Goal: Use online tool/utility: Utilize a website feature to perform a specific function

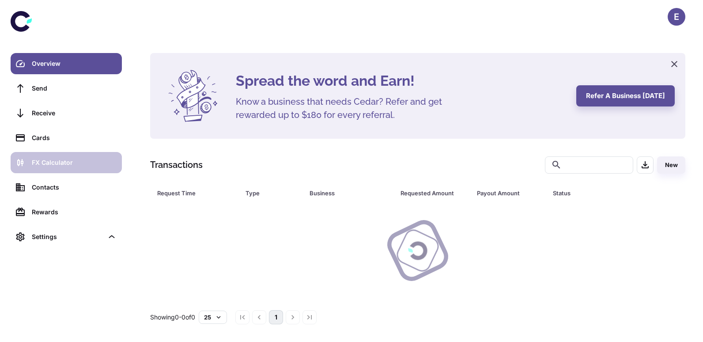
click at [68, 161] on div "FX Calculator" at bounding box center [74, 163] width 85 height 10
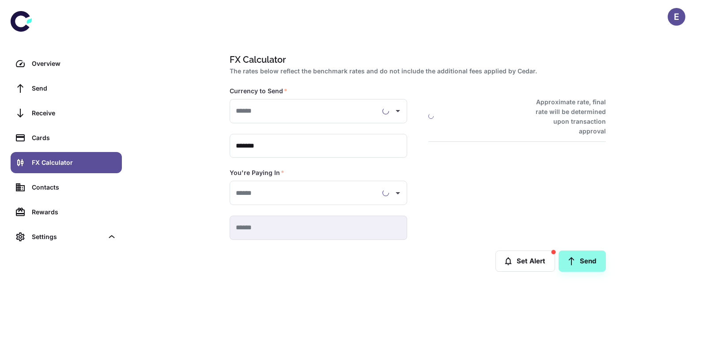
type input "**********"
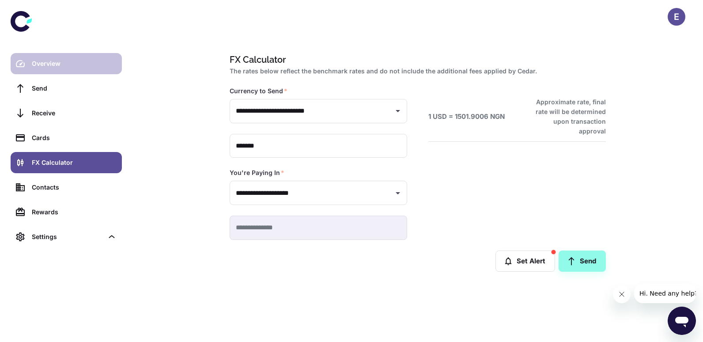
click at [74, 66] on div "Overview" at bounding box center [74, 64] width 85 height 10
